Goal: Find specific page/section: Find specific page/section

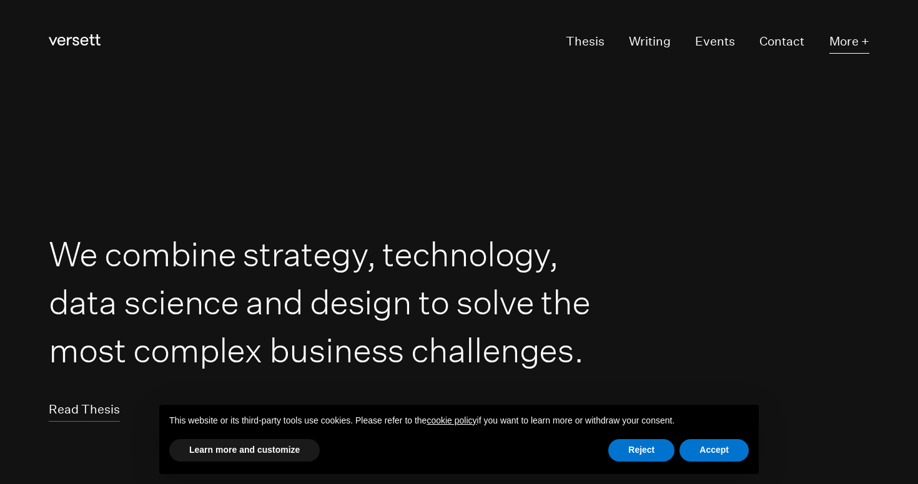
click at [836, 37] on button "More +" at bounding box center [849, 42] width 40 height 23
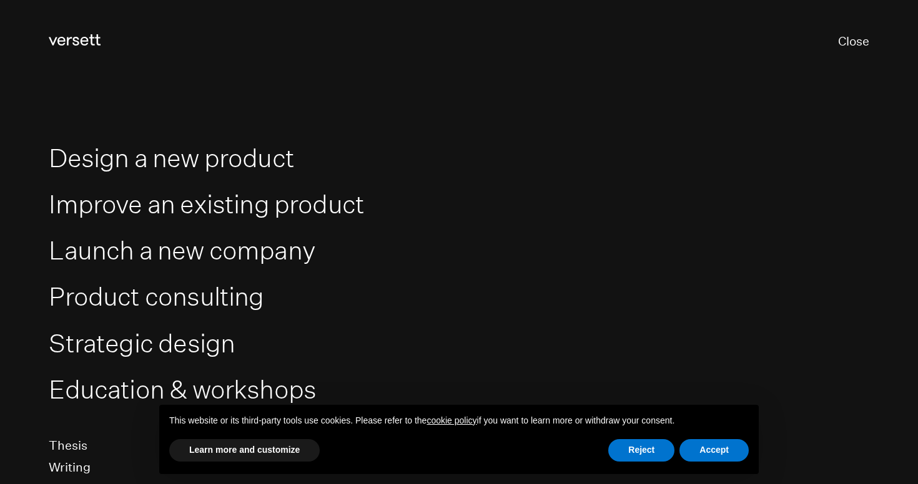
scroll to position [175, 0]
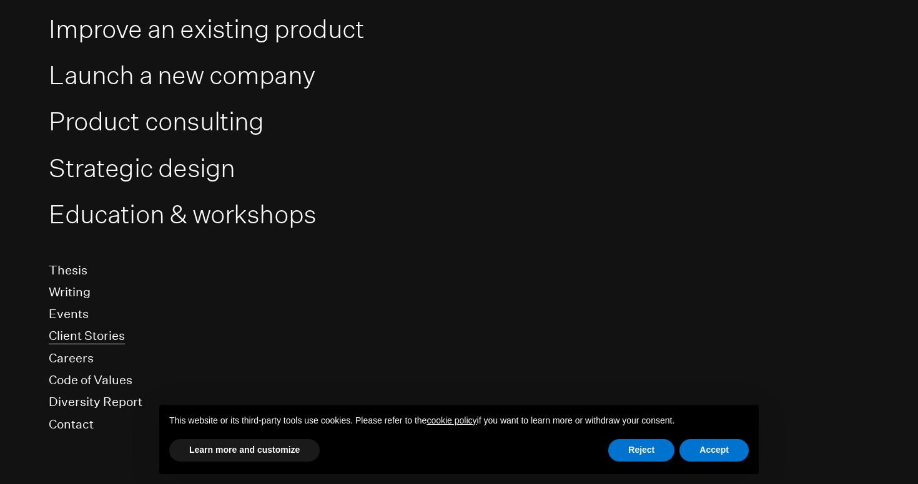
click at [107, 340] on link "Client Stories" at bounding box center [87, 336] width 76 height 16
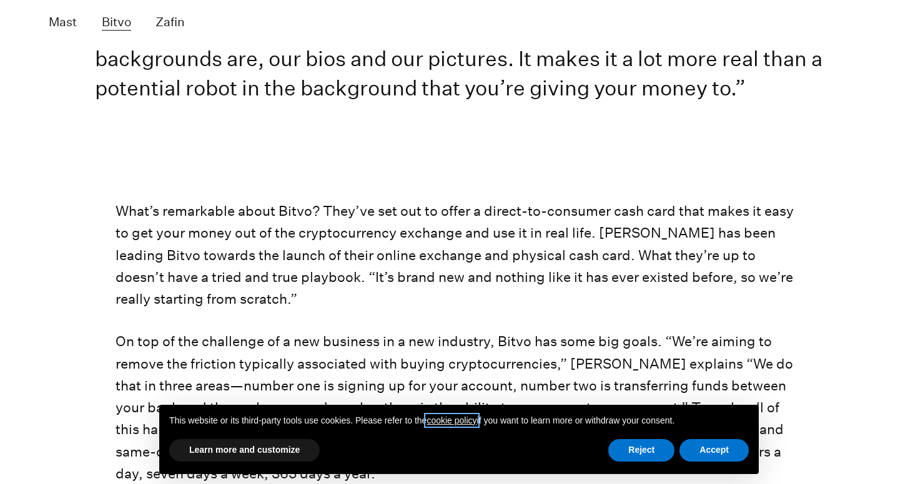
scroll to position [6422, 0]
